Goal: Find specific page/section: Find specific page/section

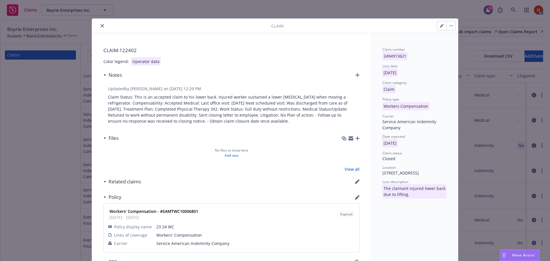
click at [101, 27] on icon "close" at bounding box center [102, 25] width 3 height 3
